Goal: Obtain resource: Download file/media

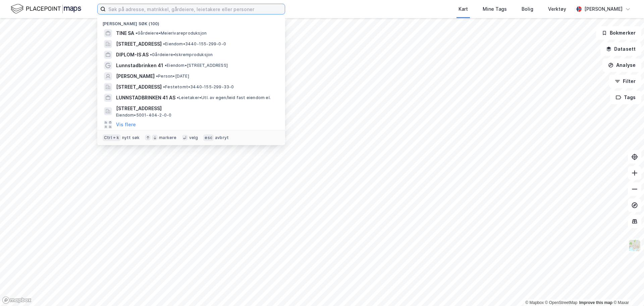
click at [120, 7] on input at bounding box center [195, 9] width 179 height 10
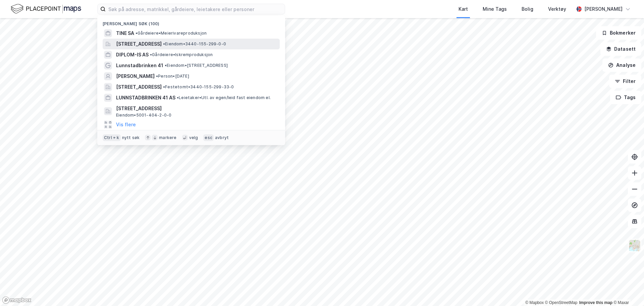
click at [142, 42] on span "[STREET_ADDRESS]" at bounding box center [139, 44] width 46 height 8
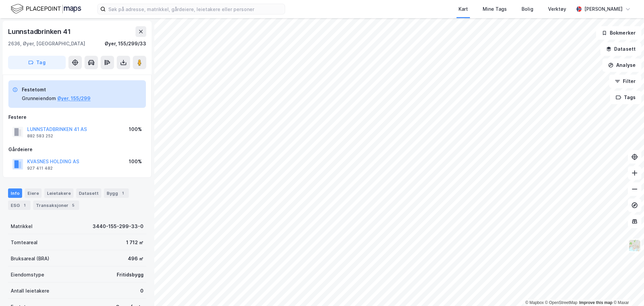
click at [91, 170] on div "KVASNES HOLDING AS 927 411 482 100%" at bounding box center [77, 164] width 138 height 16
click at [33, 192] on div "Eiere" at bounding box center [33, 192] width 17 height 9
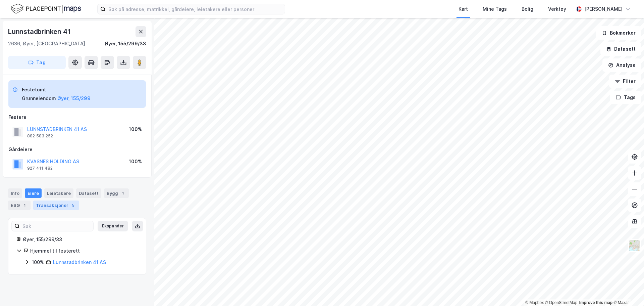
click at [54, 200] on div "Transaksjoner 5" at bounding box center [56, 204] width 46 height 9
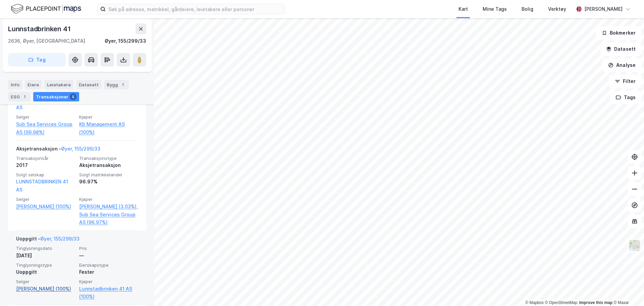
scroll to position [340, 0]
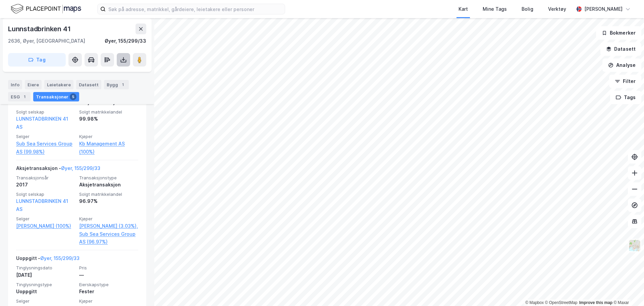
click at [123, 62] on icon at bounding box center [124, 61] width 6 height 3
click at [116, 75] on div "Last ned grunnbok" at bounding box center [94, 73] width 71 height 11
